Goal: Transaction & Acquisition: Purchase product/service

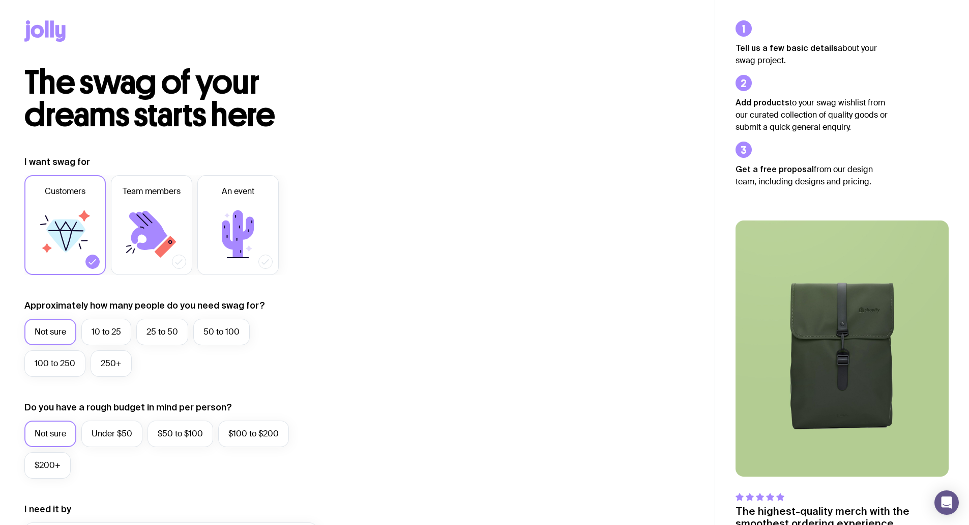
drag, startPoint x: 340, startPoint y: 130, endPoint x: -25, endPoint y: 18, distance: 382.4
click at [0, 18] on html "The swag of your dreams starts here I want swag for Customers Team members An e…" at bounding box center [484, 262] width 969 height 525
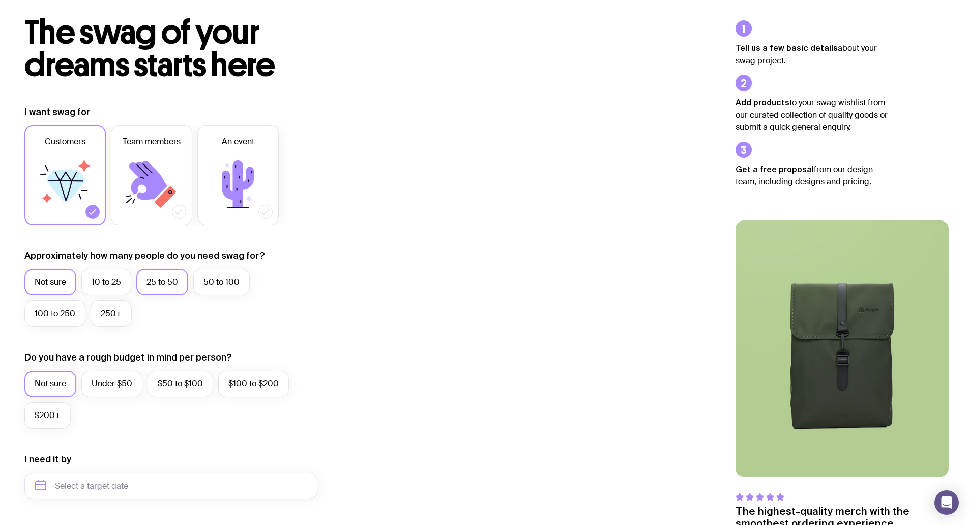
scroll to position [50, 0]
click at [176, 284] on label "25 to 50" at bounding box center [162, 281] width 52 height 26
click at [0, 0] on input "25 to 50" at bounding box center [0, 0] width 0 height 0
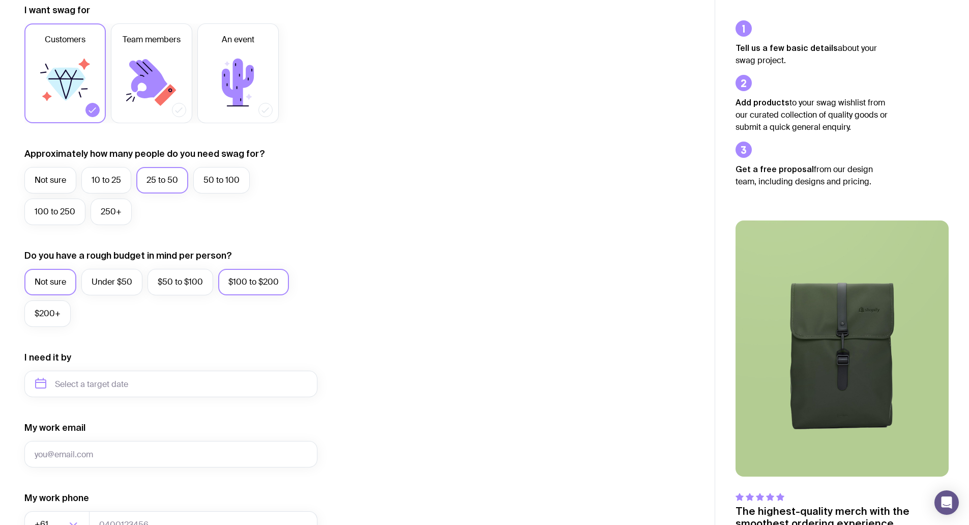
click at [257, 284] on label "$100 to $200" at bounding box center [253, 282] width 71 height 26
click at [0, 0] on input "$100 to $200" at bounding box center [0, 0] width 0 height 0
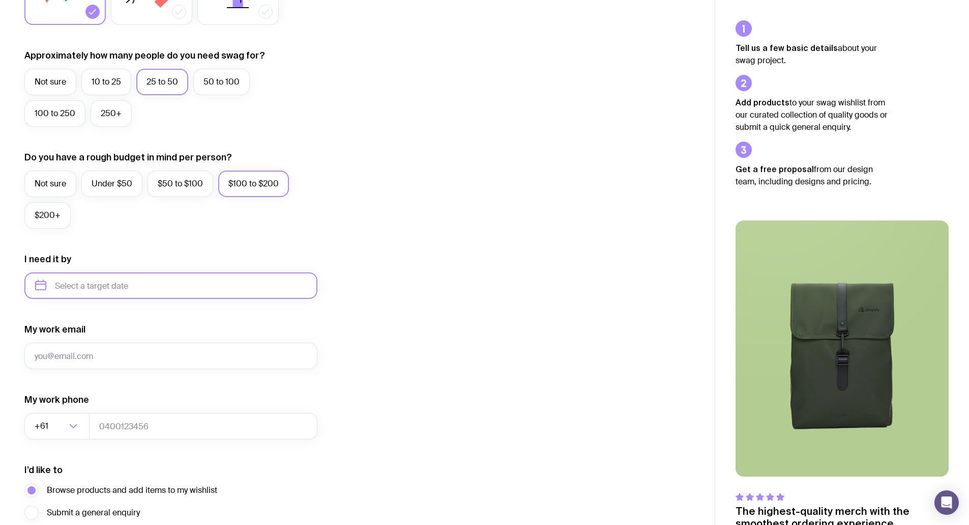
click at [122, 290] on input "text" at bounding box center [170, 285] width 293 height 26
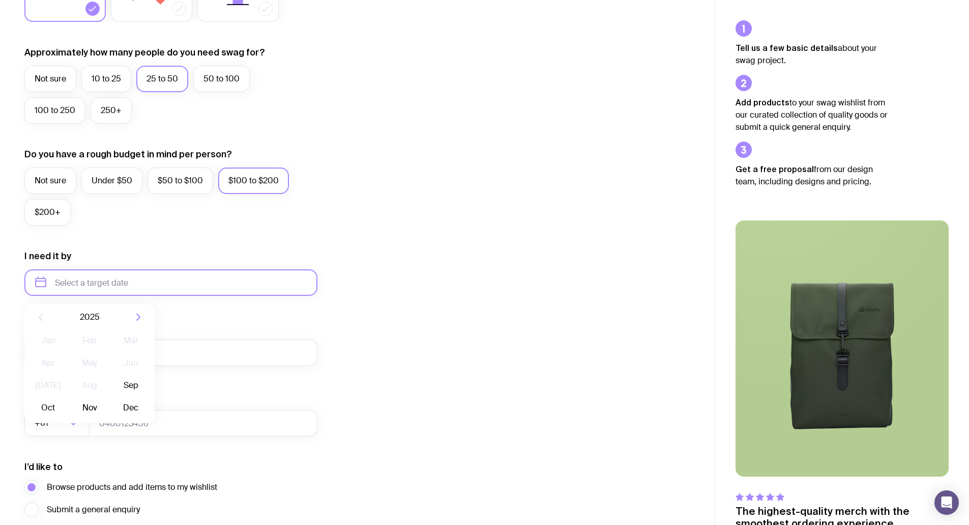
scroll to position [253, 0]
click at [112, 411] on button "Nov" at bounding box center [130, 407] width 37 height 20
type input "[DATE]"
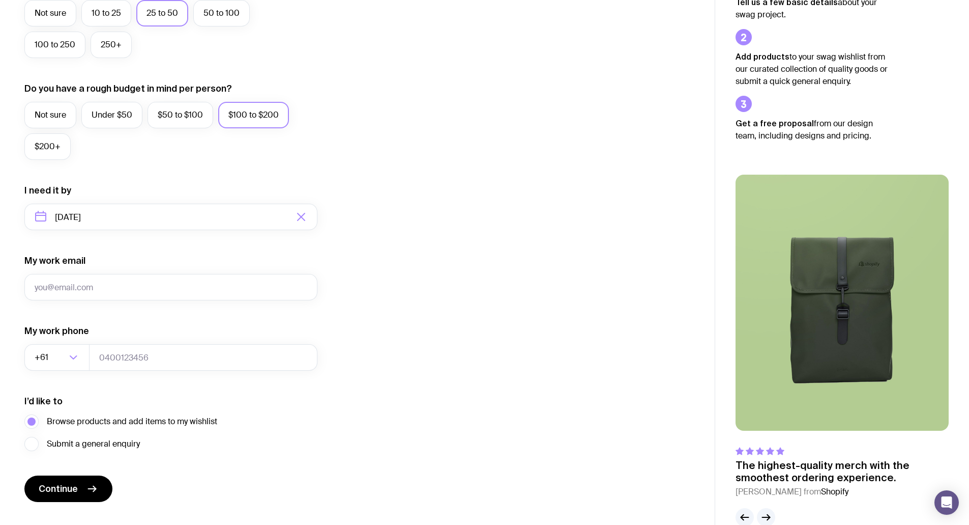
scroll to position [340, 0]
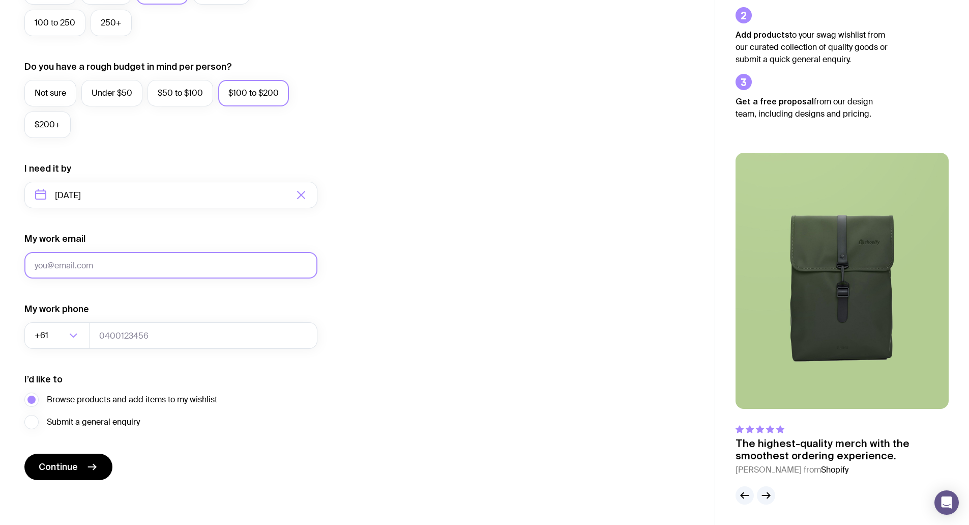
click at [115, 257] on input "My work email" at bounding box center [170, 265] width 293 height 26
type input "[EMAIL_ADDRESS][DOMAIN_NAME]"
click at [145, 335] on input "tel" at bounding box center [203, 335] width 228 height 26
type input "0456258456"
drag, startPoint x: 243, startPoint y: 269, endPoint x: -131, endPoint y: 278, distance: 374.0
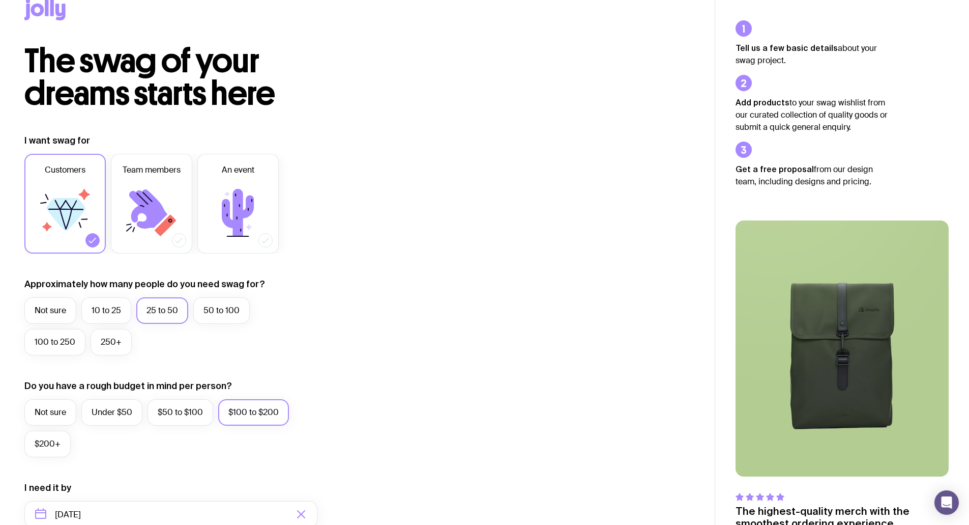
scroll to position [0, 0]
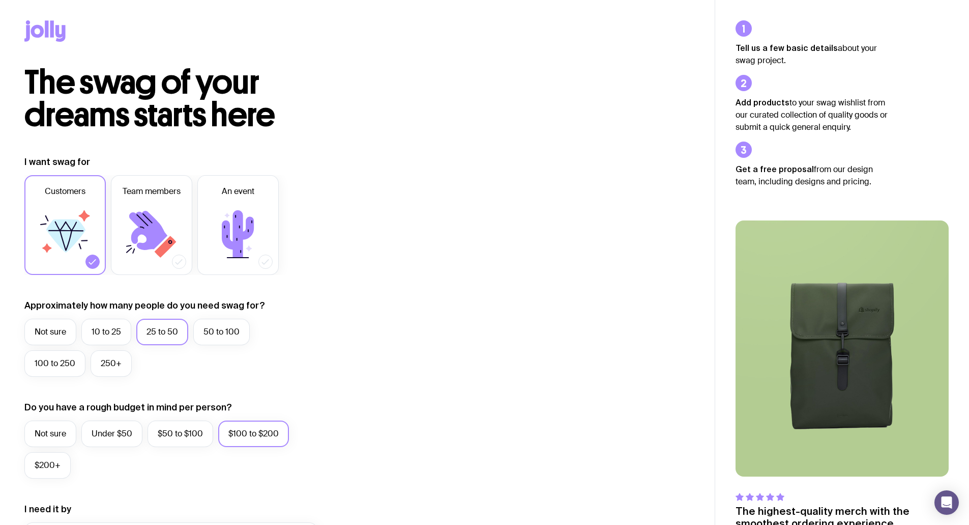
type input "[EMAIL_ADDRESS][DOMAIN_NAME]"
click at [43, 25] on icon at bounding box center [44, 30] width 41 height 21
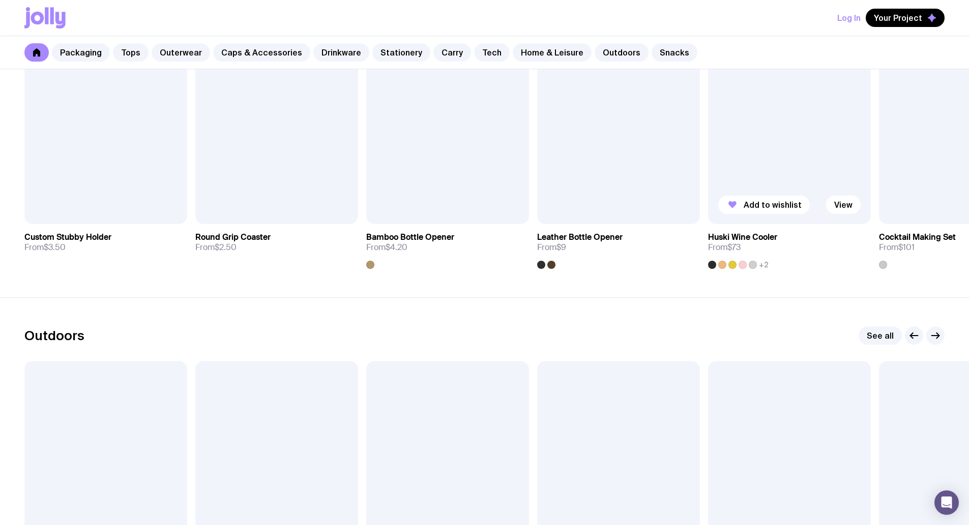
scroll to position [2899, 0]
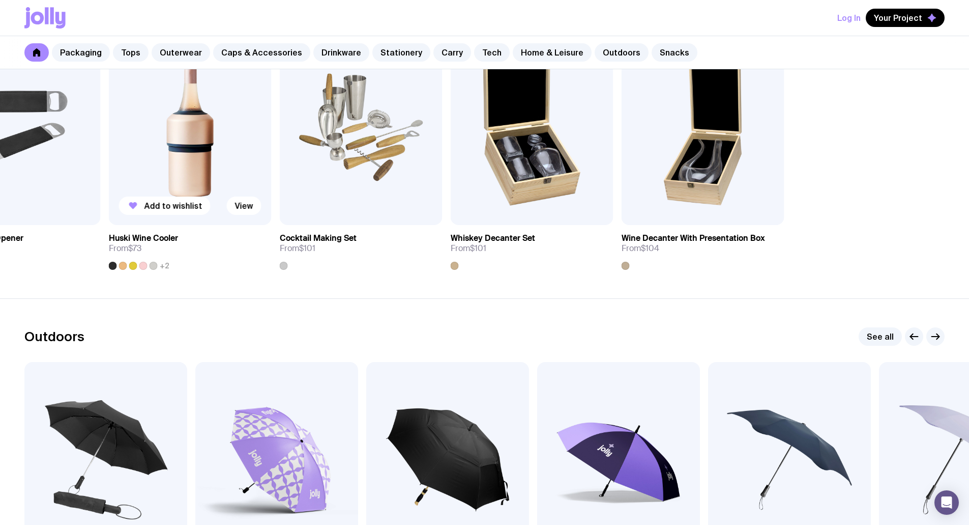
drag, startPoint x: 947, startPoint y: 158, endPoint x: 227, endPoint y: 257, distance: 727.1
click at [227, 257] on div "Add to wishlist View Custom Stubby Holder From $3.50 Add to wishlist View Round…" at bounding box center [484, 150] width 920 height 240
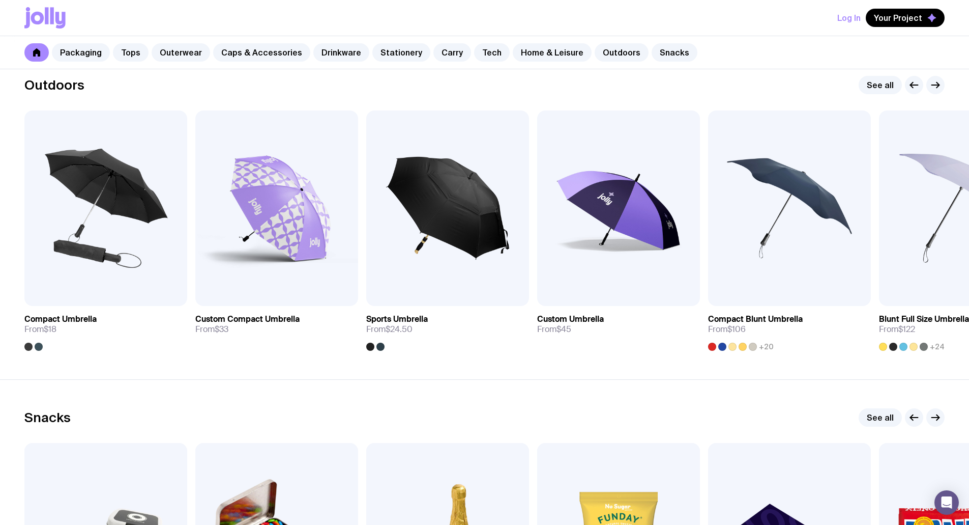
scroll to position [3153, 0]
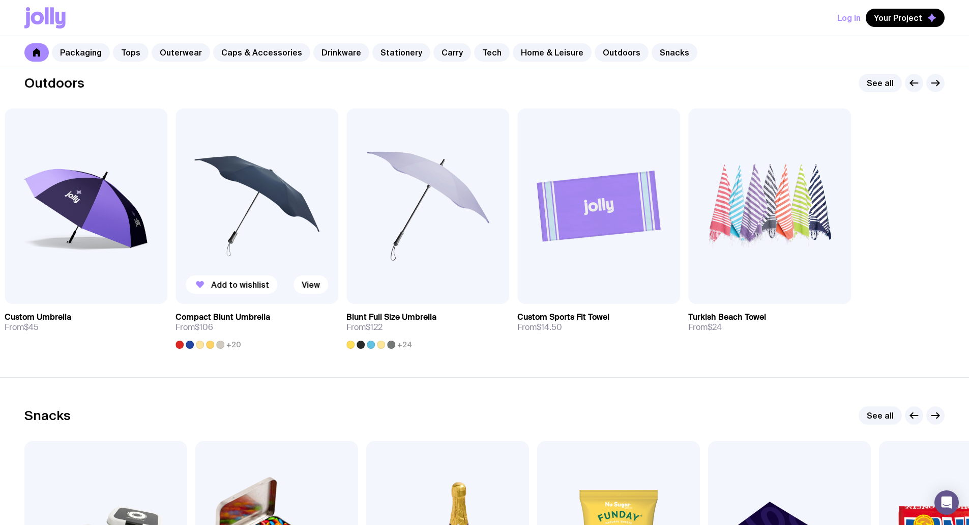
drag, startPoint x: 575, startPoint y: 254, endPoint x: 279, endPoint y: 215, distance: 299.2
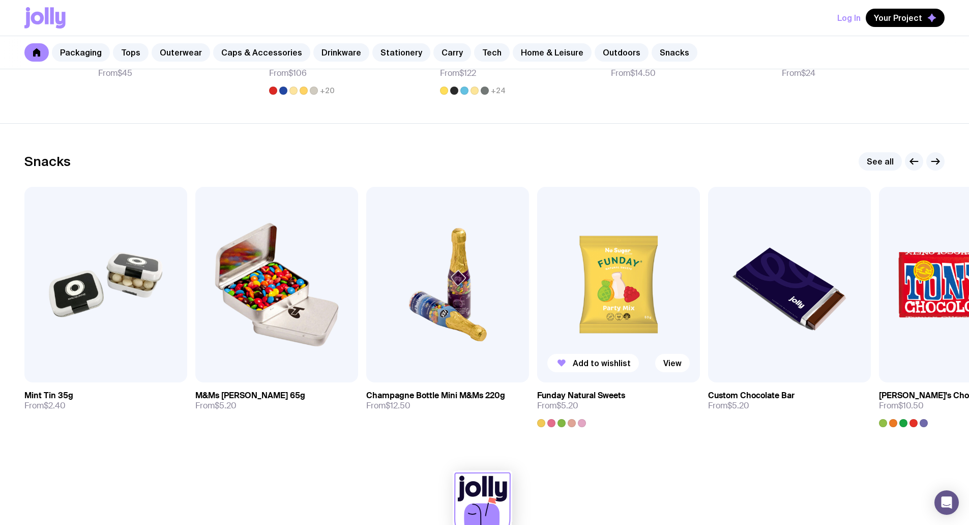
scroll to position [3407, 0]
drag, startPoint x: 925, startPoint y: 237, endPoint x: 976, endPoint y: 267, distance: 59.3
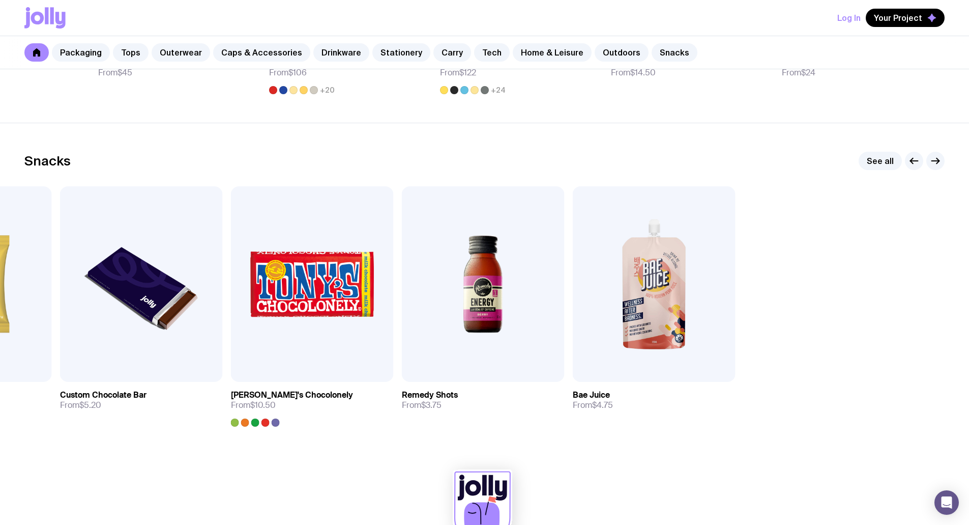
drag, startPoint x: 818, startPoint y: 296, endPoint x: -330, endPoint y: 447, distance: 1157.6
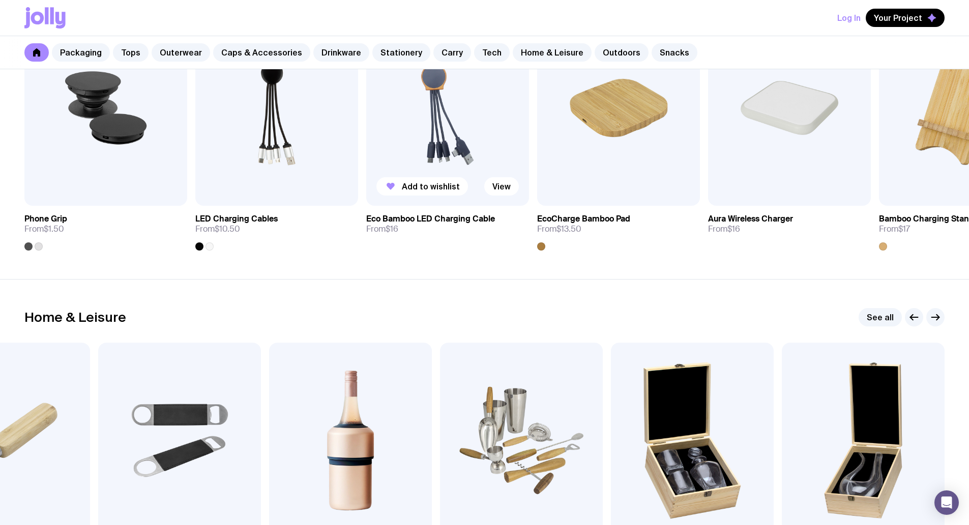
scroll to position [2585, 0]
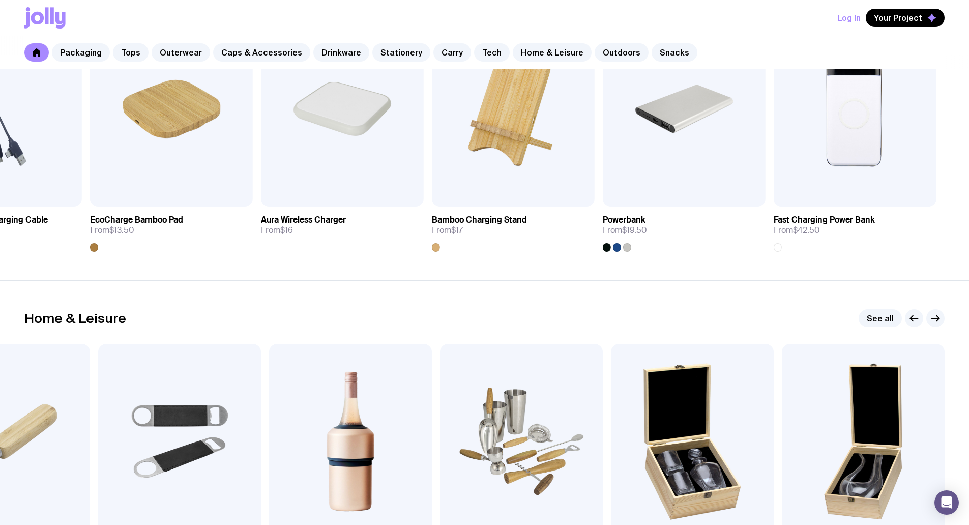
drag, startPoint x: 743, startPoint y: 155, endPoint x: -18, endPoint y: 255, distance: 767.1
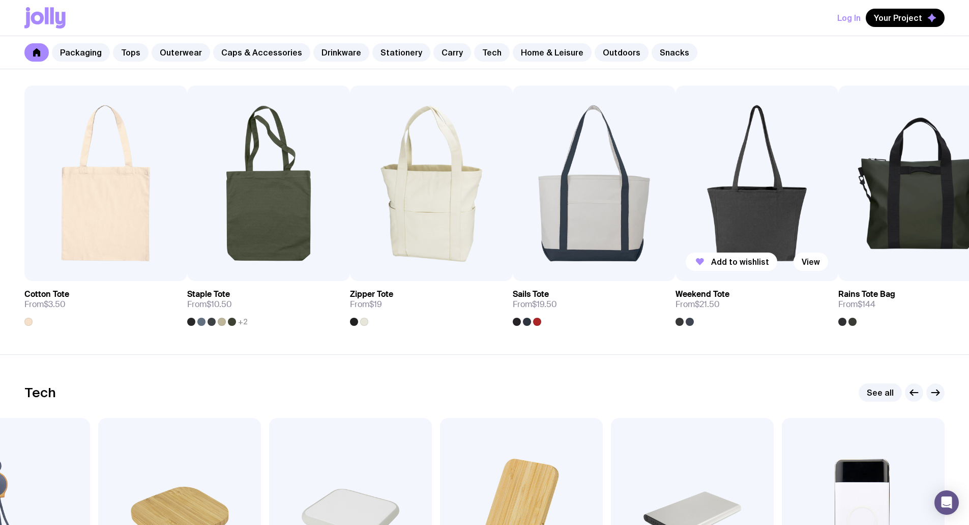
scroll to position [2178, 0]
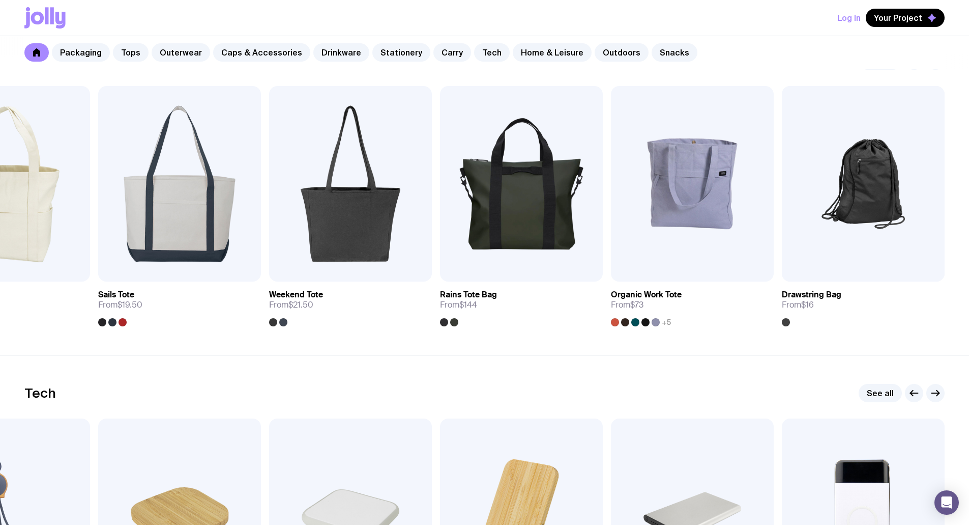
drag, startPoint x: 586, startPoint y: 234, endPoint x: -238, endPoint y: 312, distance: 827.4
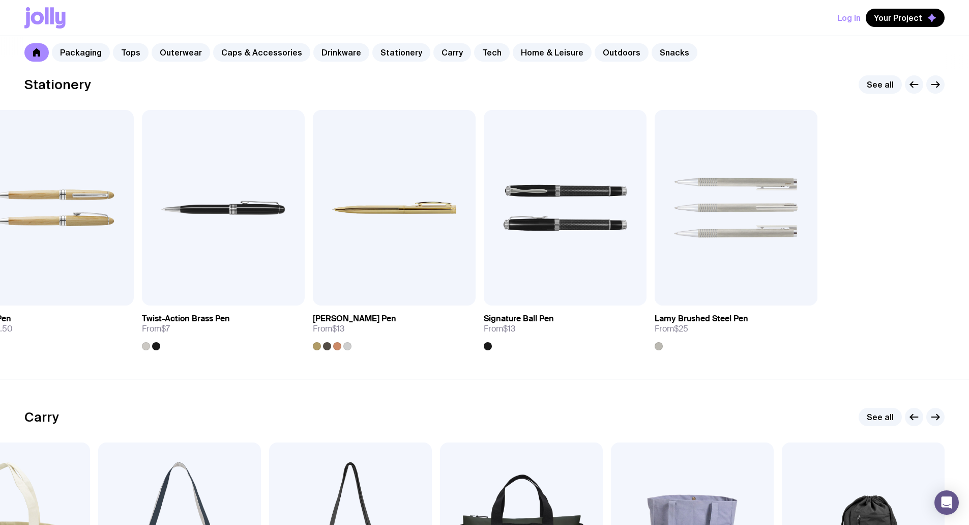
drag, startPoint x: 390, startPoint y: 287, endPoint x: -205, endPoint y: 319, distance: 595.1
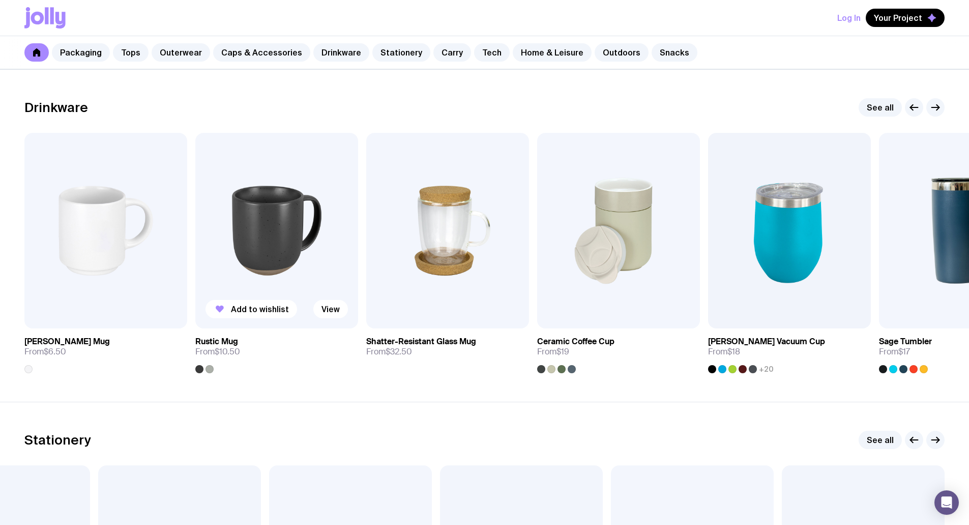
scroll to position [1466, 0]
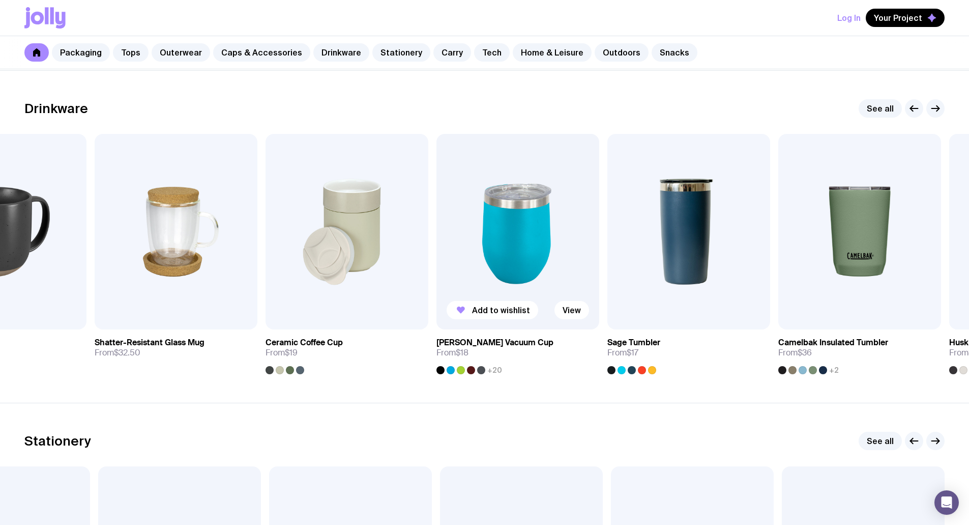
drag, startPoint x: 842, startPoint y: 262, endPoint x: 319, endPoint y: 314, distance: 525.5
click at [436, 271] on img at bounding box center [517, 231] width 163 height 195
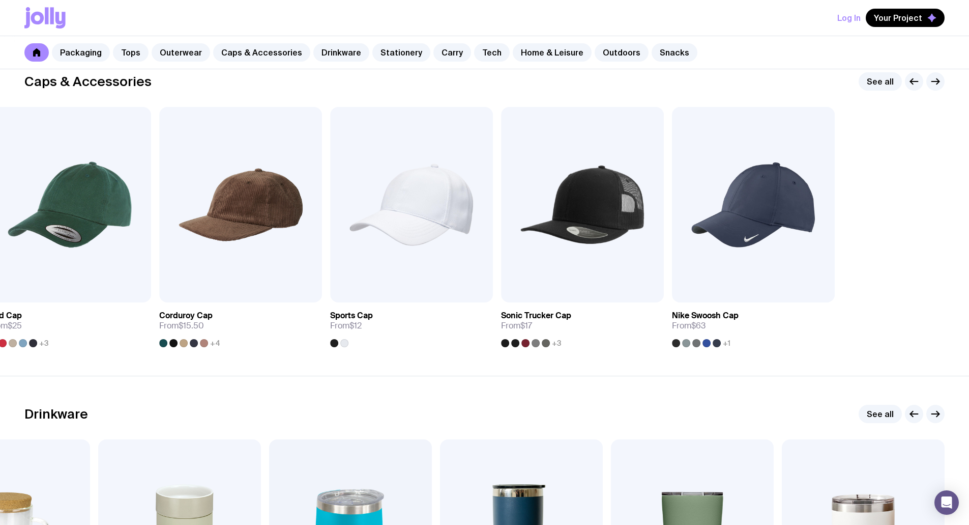
drag, startPoint x: 753, startPoint y: 220, endPoint x: -141, endPoint y: 344, distance: 903.0
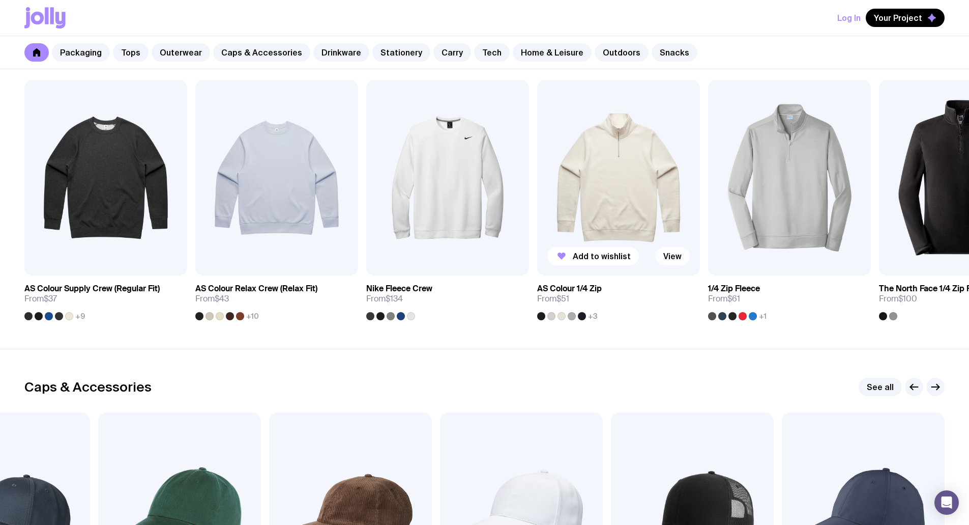
drag, startPoint x: 790, startPoint y: 207, endPoint x: 141, endPoint y: 262, distance: 651.0
click at [217, 254] on div "Add to wishlist View AS Colour Supply Crew (Regular Fit) From $37 +9 Add to wis…" at bounding box center [484, 200] width 920 height 240
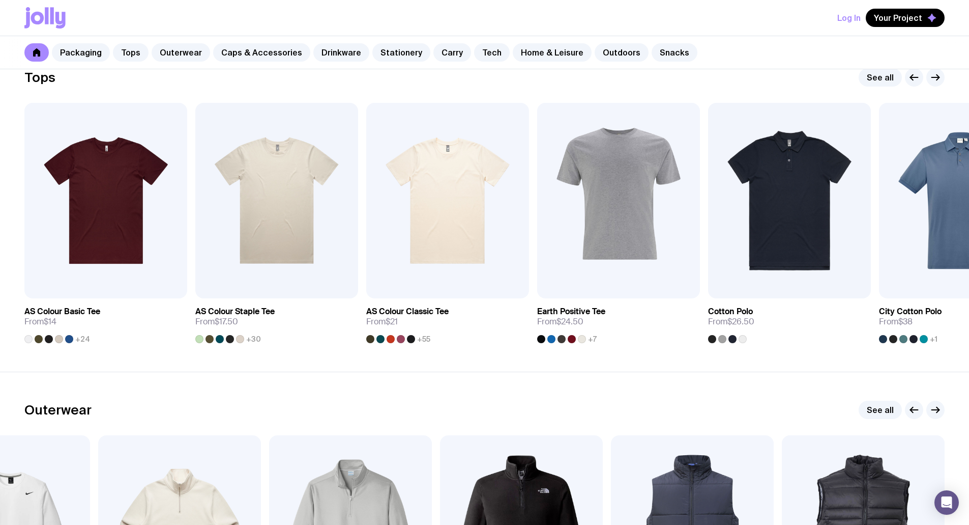
scroll to position [500, 0]
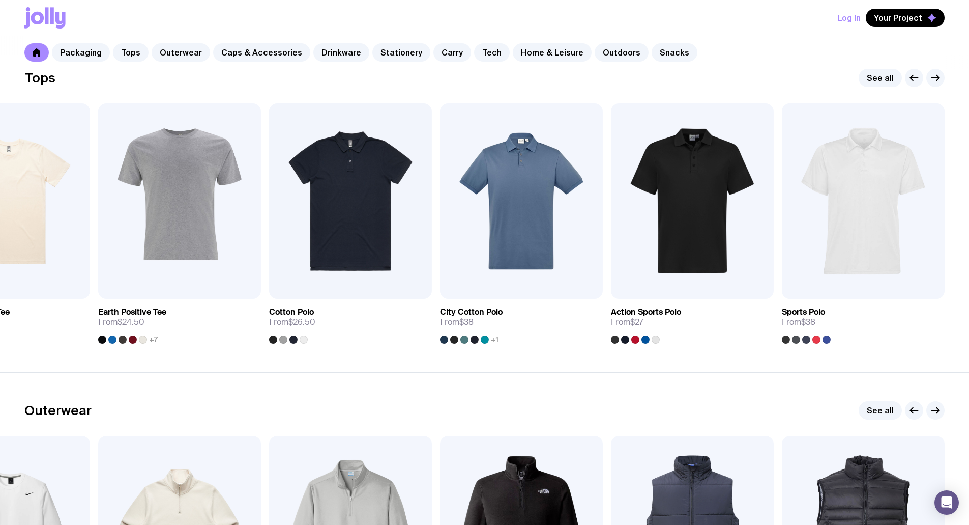
drag, startPoint x: 747, startPoint y: 225, endPoint x: 219, endPoint y: 368, distance: 547.2
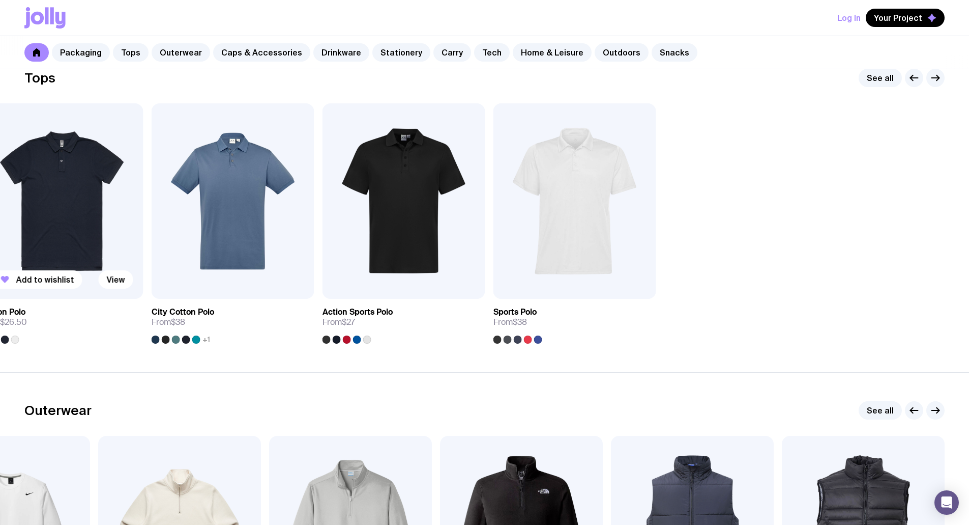
drag, startPoint x: 328, startPoint y: 278, endPoint x: 79, endPoint y: 305, distance: 250.2
click at [87, 305] on div "Add to wishlist View AS Colour Basic Tee From $14 +24 Add to wishlist View AS C…" at bounding box center [484, 223] width 920 height 240
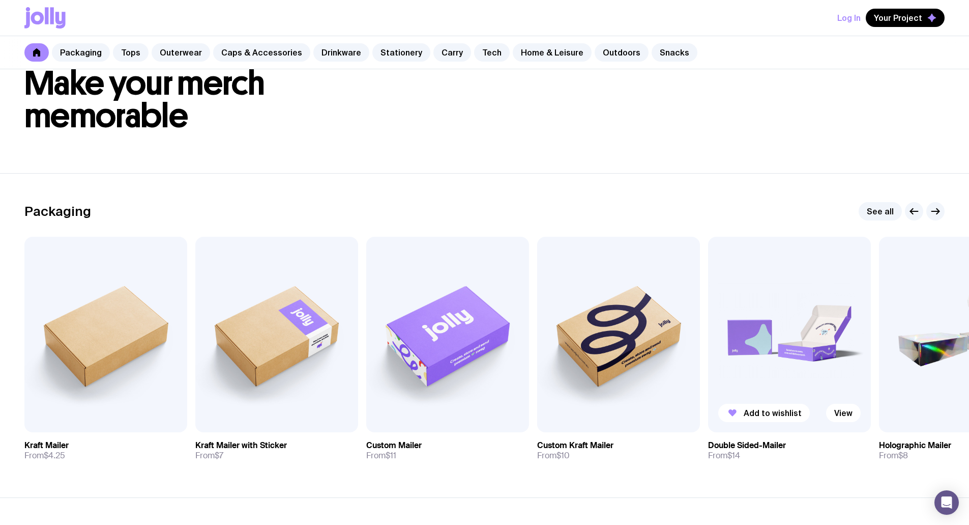
scroll to position [42, 0]
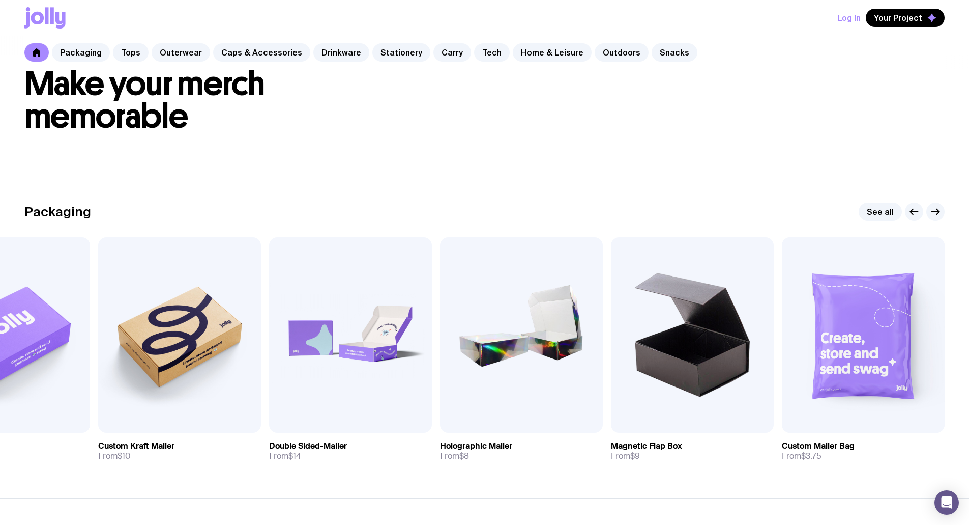
drag, startPoint x: 698, startPoint y: 381, endPoint x: -77, endPoint y: 442, distance: 778.2
click at [0, 442] on html "Log In Your Project Packaging Tops Outerwear Caps & Accessories Drinkware Stati…" at bounding box center [484, 220] width 969 height 525
